Goal: Information Seeking & Learning: Understand process/instructions

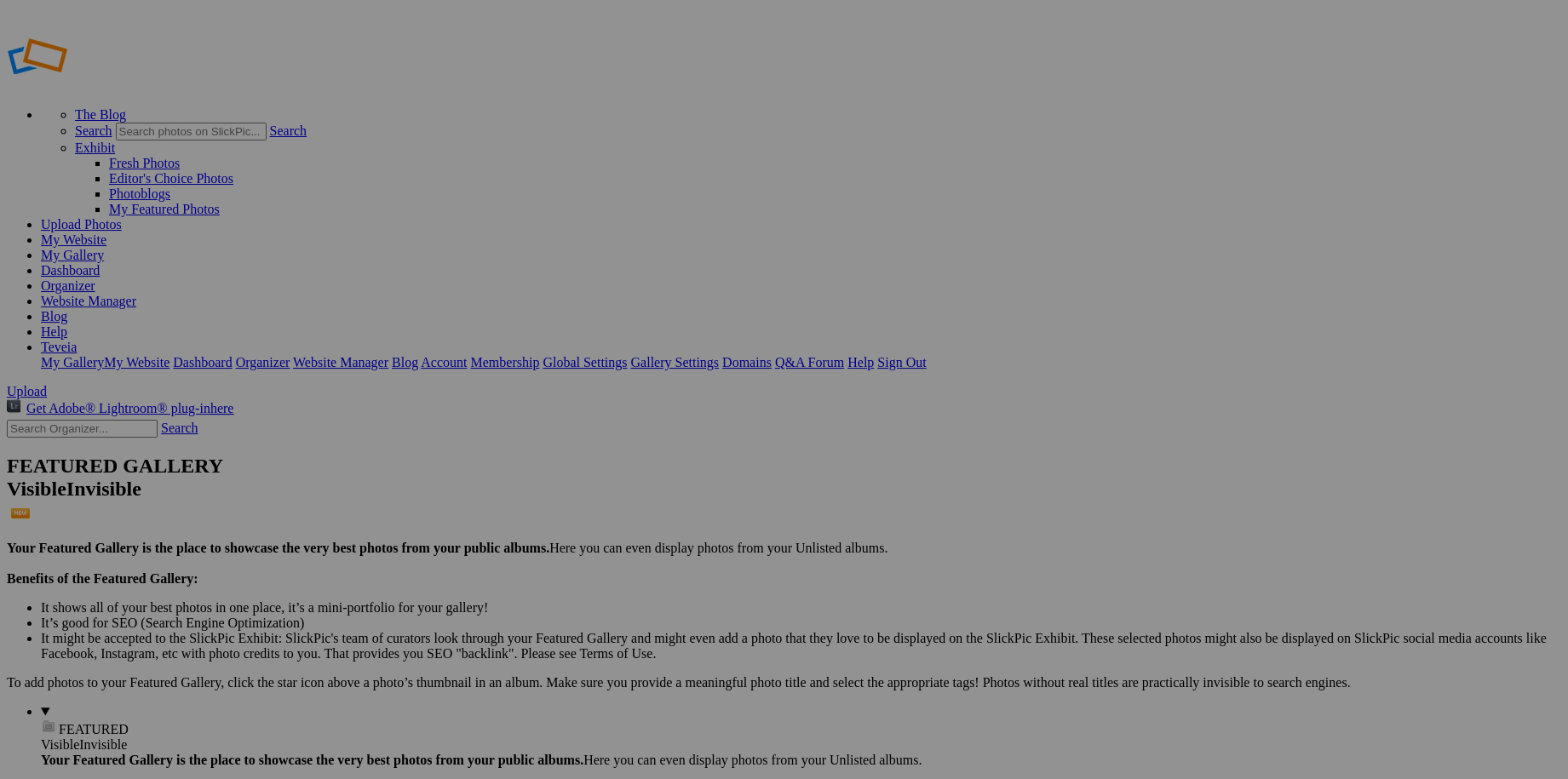
click at [267, 122] on input "text" at bounding box center [191, 131] width 151 height 18
type input "QR code"
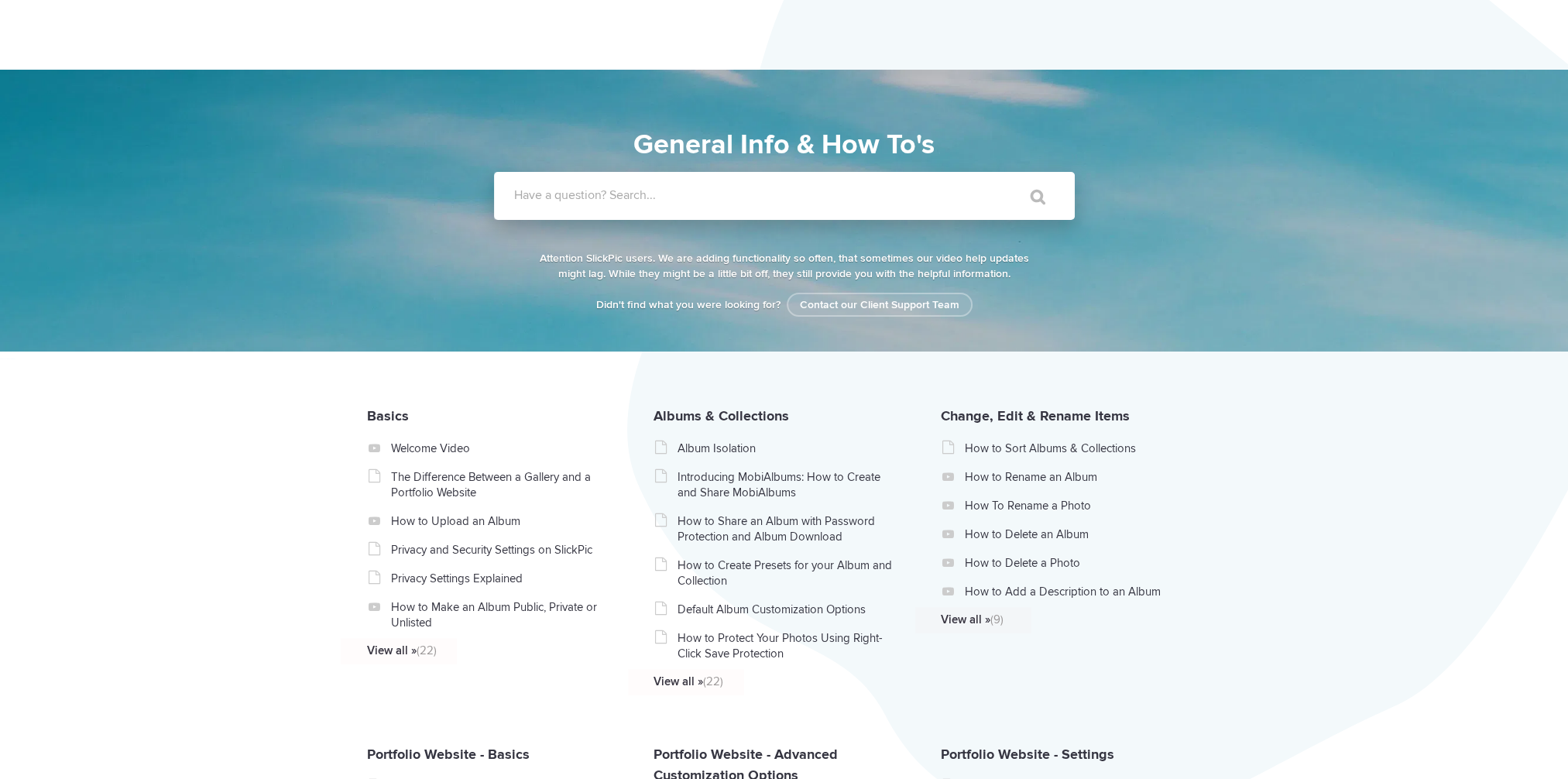
click at [578, 206] on input "Have a question? Search..." at bounding box center [753, 196] width 517 height 48
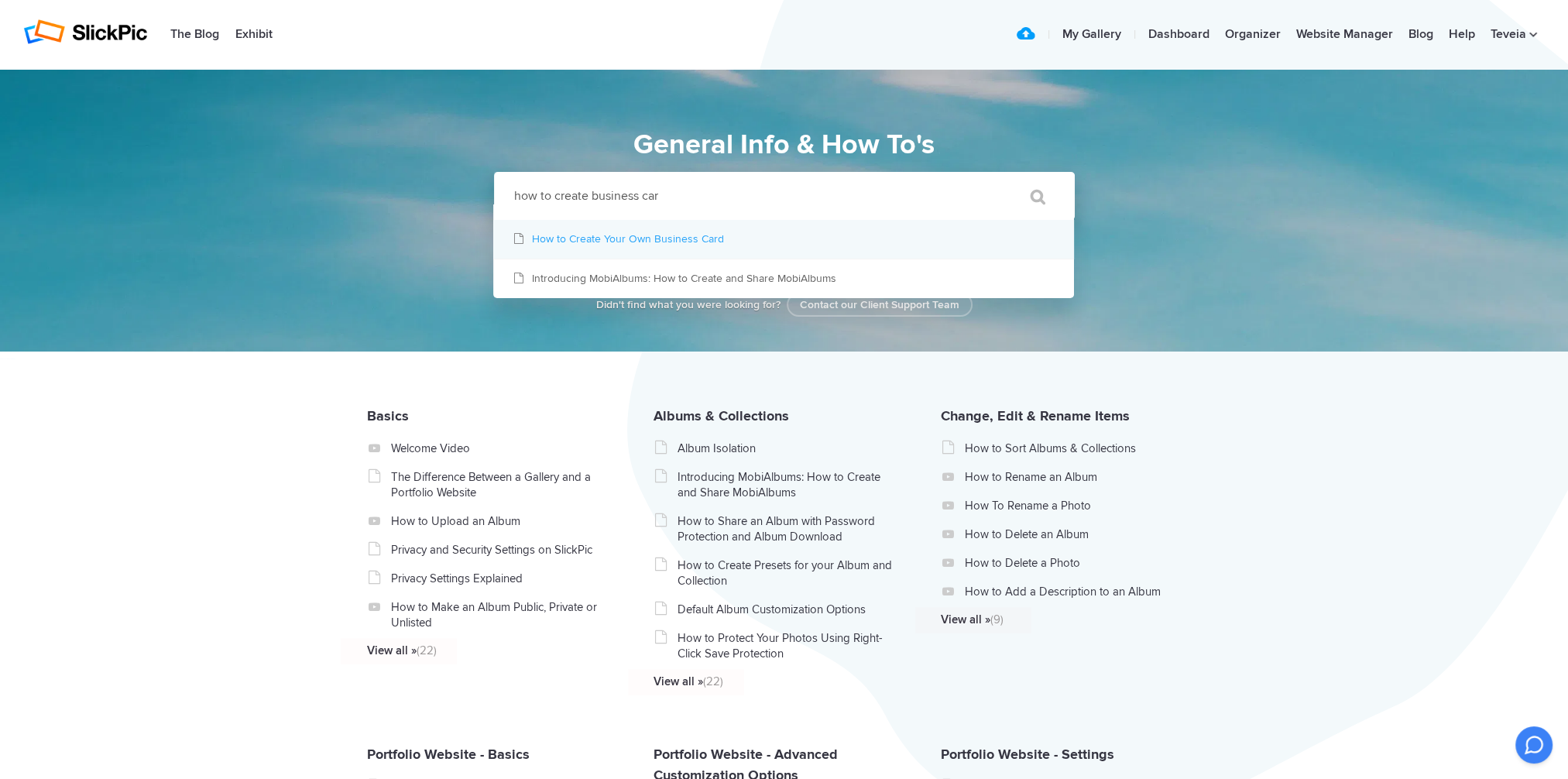
type input "how to create business car"
click at [588, 239] on link "How to Create Your Own Business Card" at bounding box center [783, 239] width 580 height 38
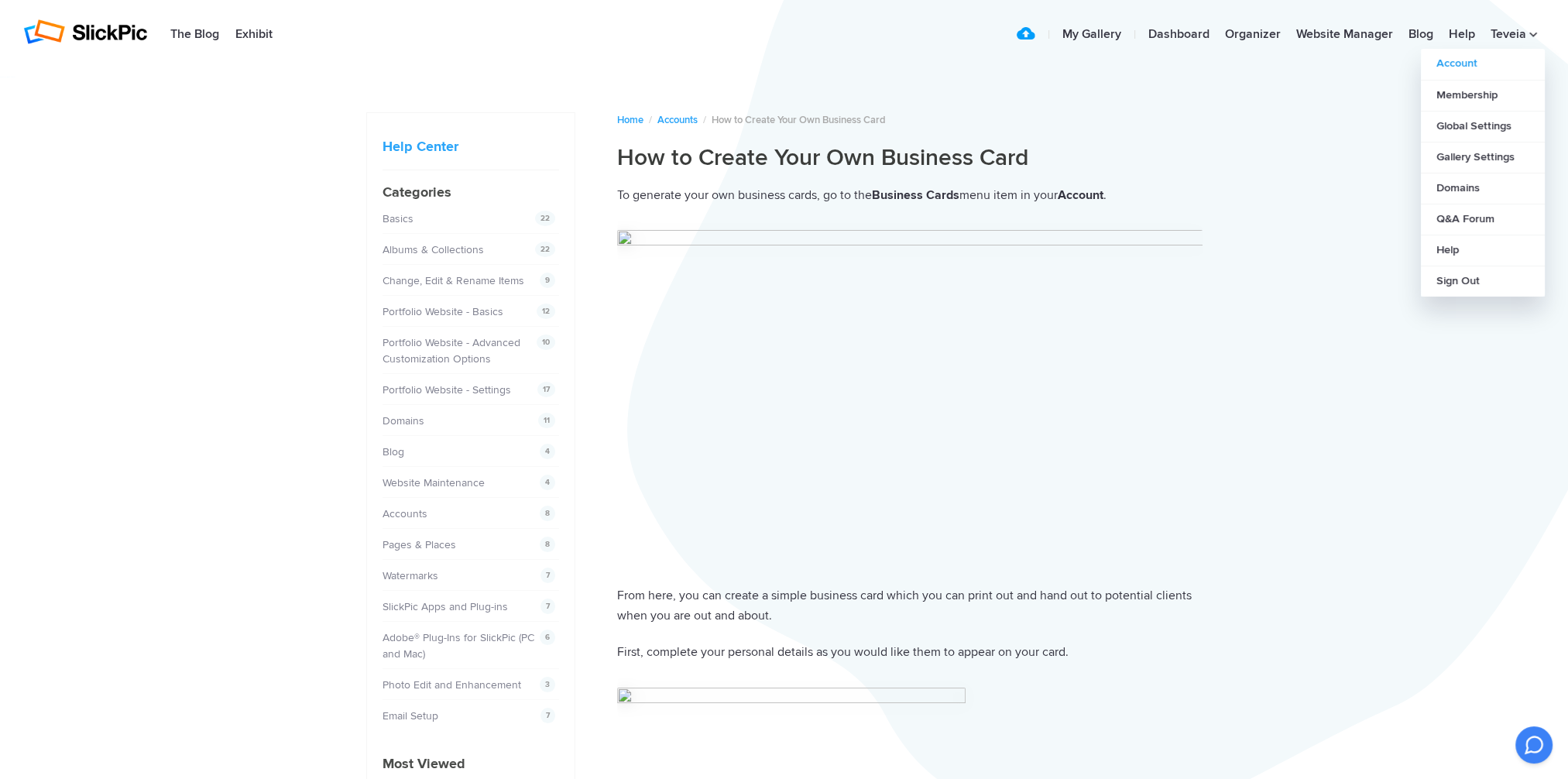
click at [1471, 61] on link "Account" at bounding box center [1483, 64] width 124 height 31
